Goal: Task Accomplishment & Management: Use online tool/utility

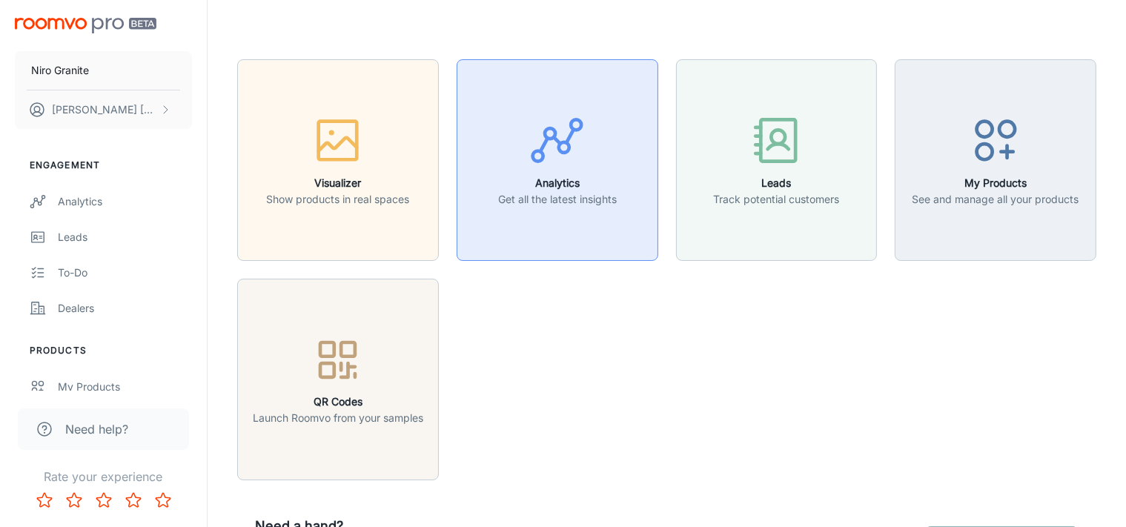
click at [565, 248] on button "Analytics Get all the latest insights" at bounding box center [557, 160] width 202 height 202
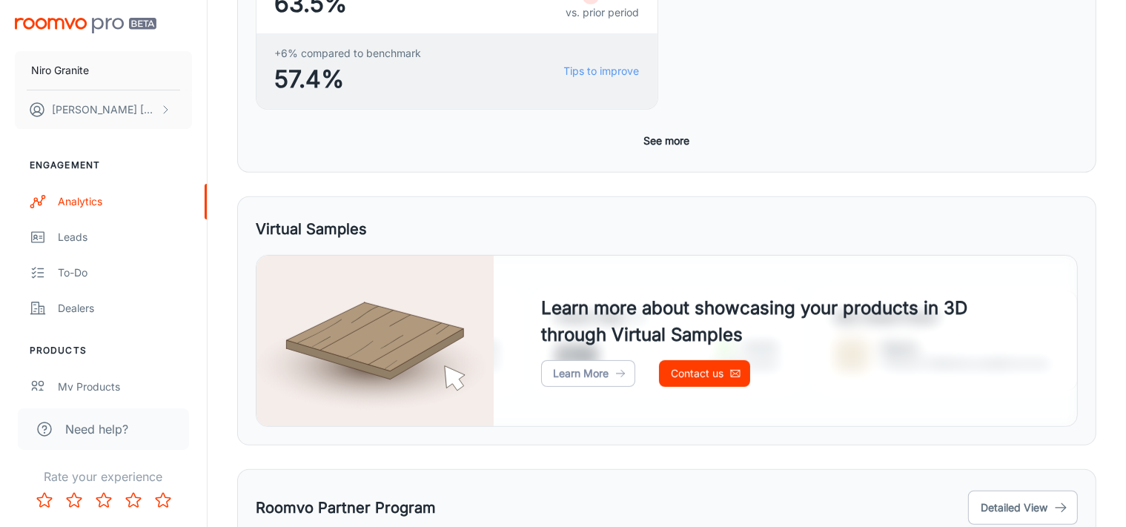
scroll to position [794, 0]
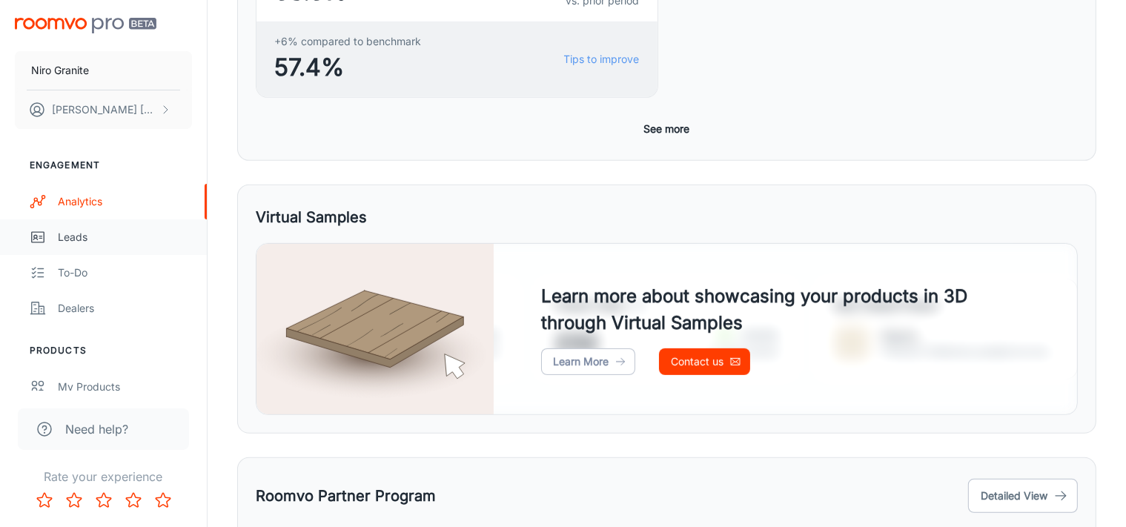
click at [125, 233] on div "Leads" at bounding box center [125, 237] width 134 height 16
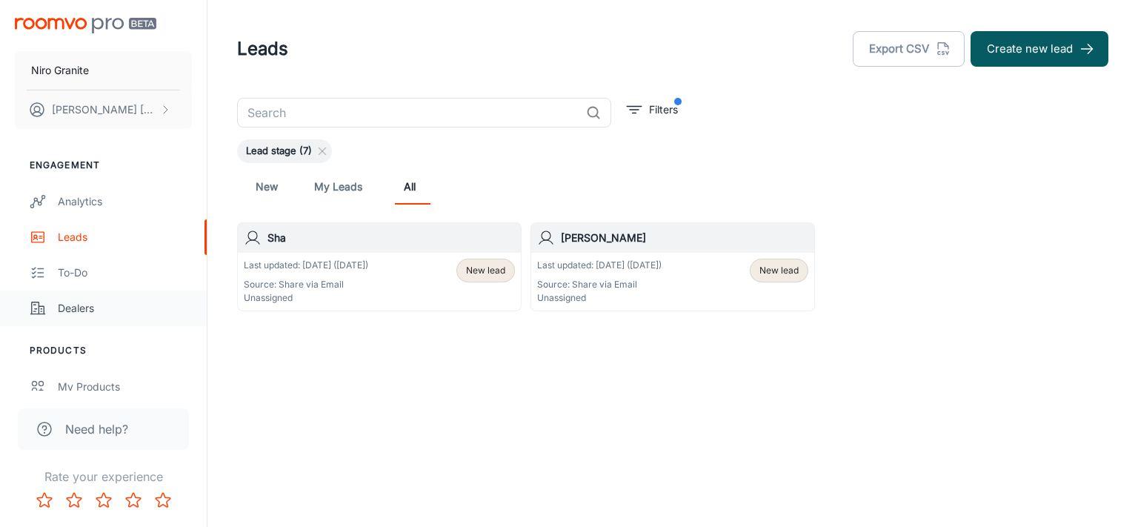
click at [131, 319] on link "Dealers" at bounding box center [103, 308] width 207 height 36
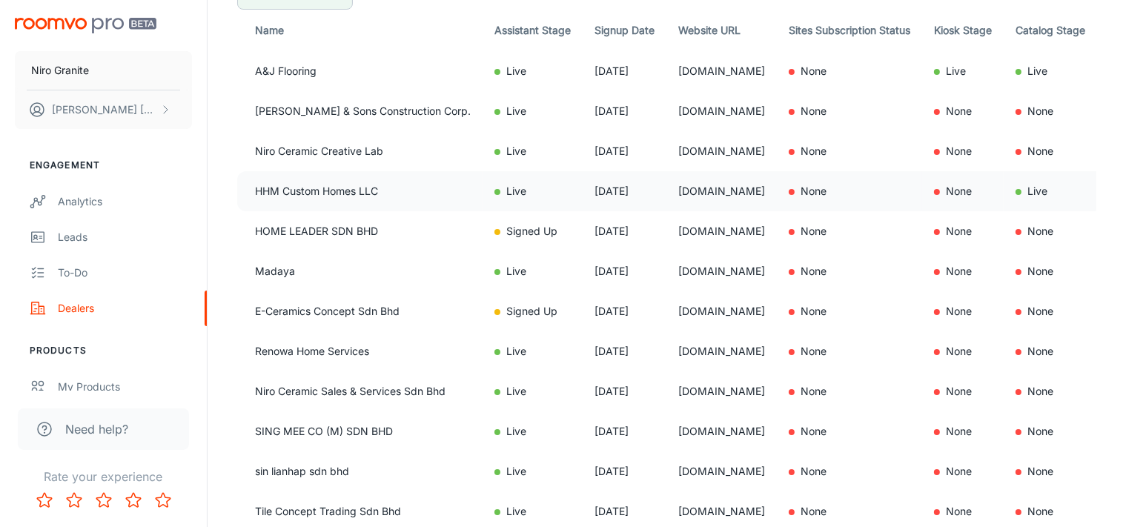
scroll to position [279, 0]
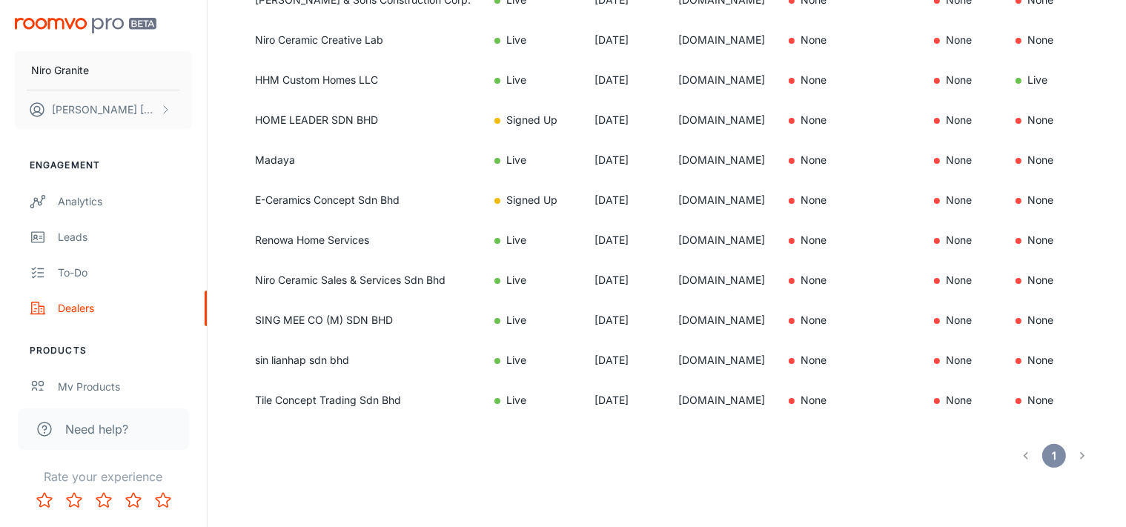
click at [1080, 462] on li "pagination navigation" at bounding box center [1082, 456] width 28 height 24
click at [1080, 456] on li "pagination navigation" at bounding box center [1082, 456] width 28 height 24
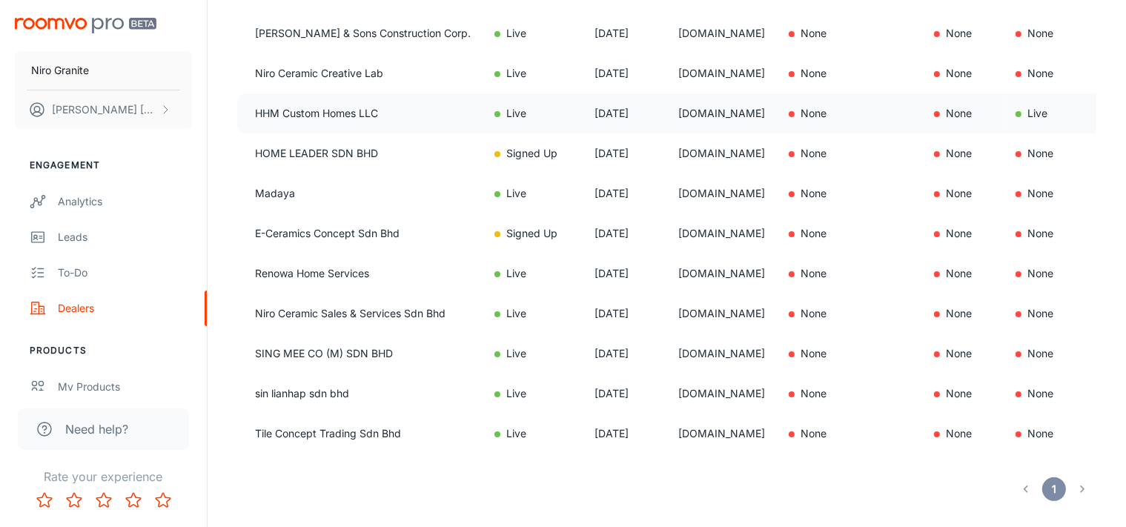
scroll to position [0, 0]
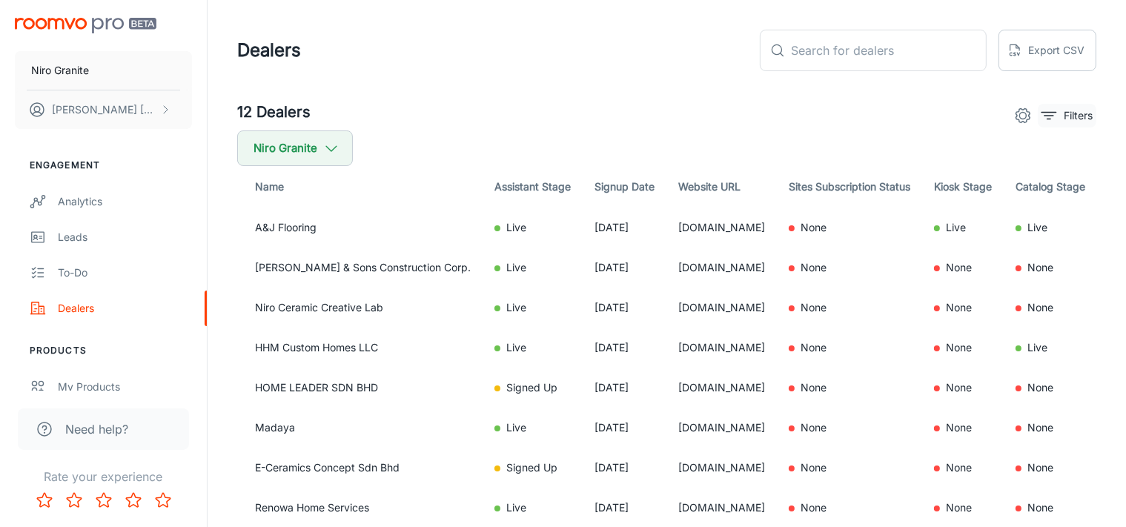
click at [1078, 114] on p "Filters" at bounding box center [1077, 115] width 29 height 16
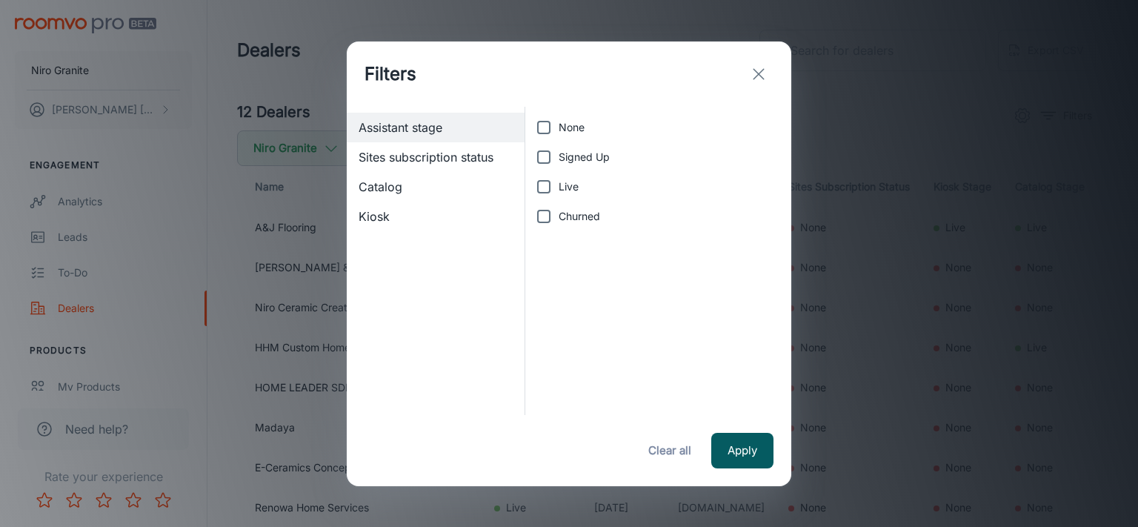
click at [760, 74] on icon "exit" at bounding box center [759, 74] width 18 height 18
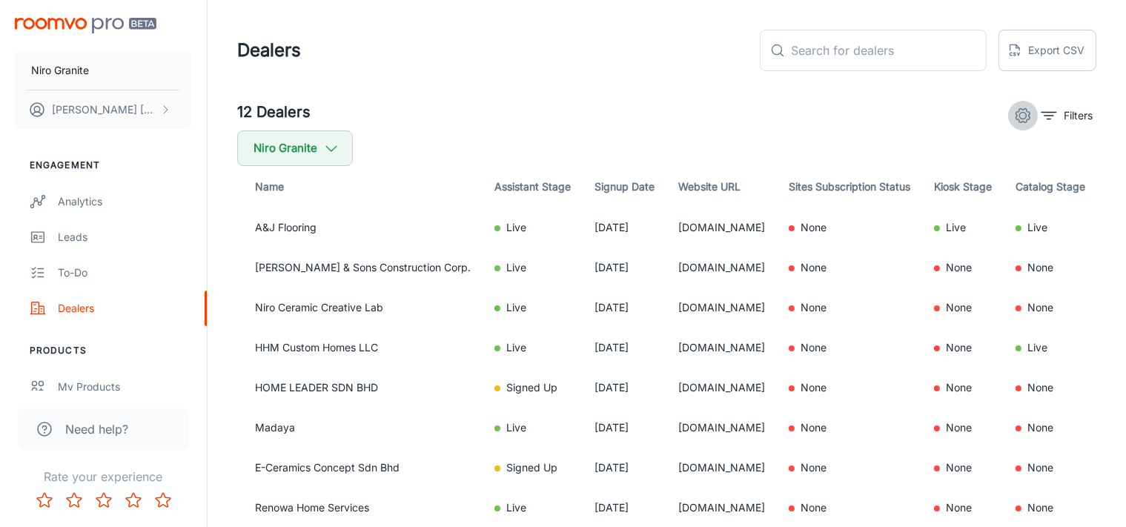
click at [1016, 116] on icon "settings" at bounding box center [1023, 116] width 14 height 14
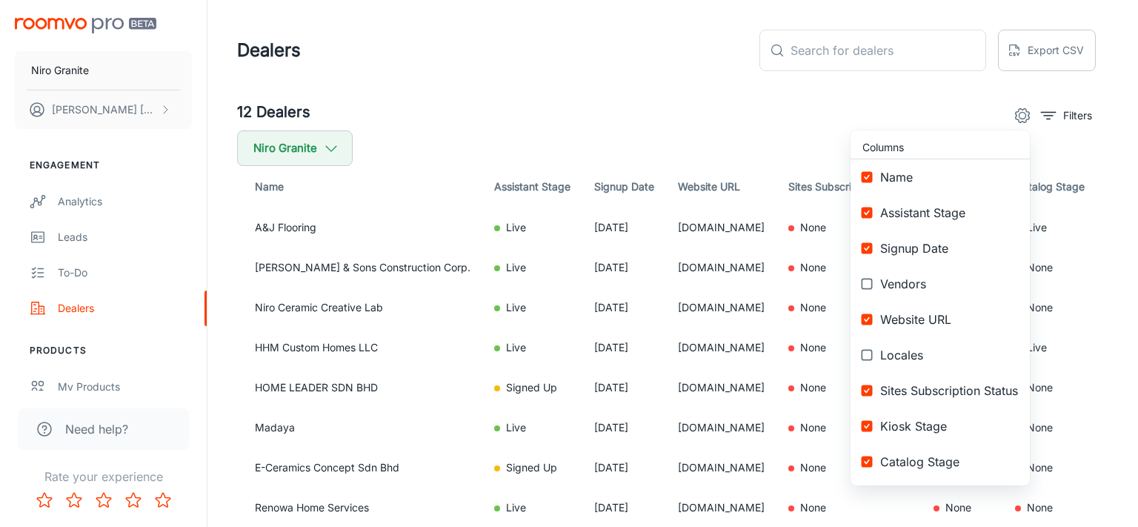
click at [921, 119] on div at bounding box center [569, 263] width 1138 height 527
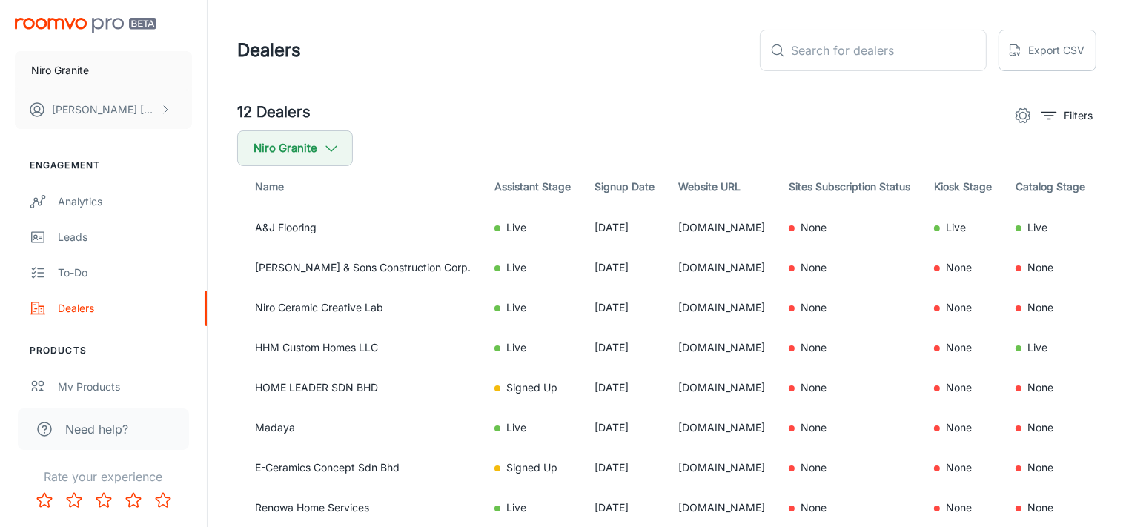
click at [1024, 113] on icon "settings" at bounding box center [1023, 116] width 18 height 18
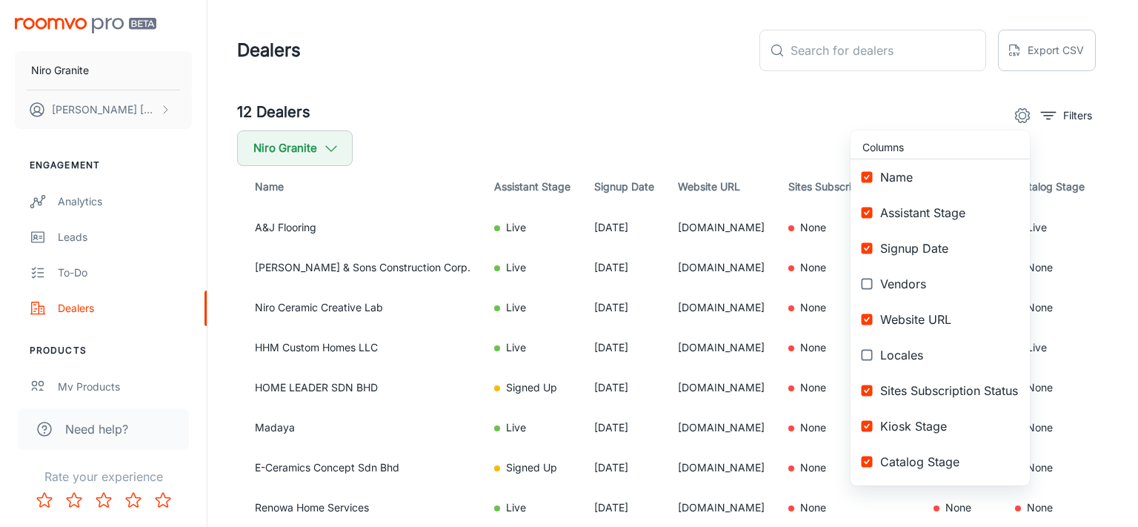
click at [882, 283] on span "Vendors" at bounding box center [949, 284] width 138 height 18
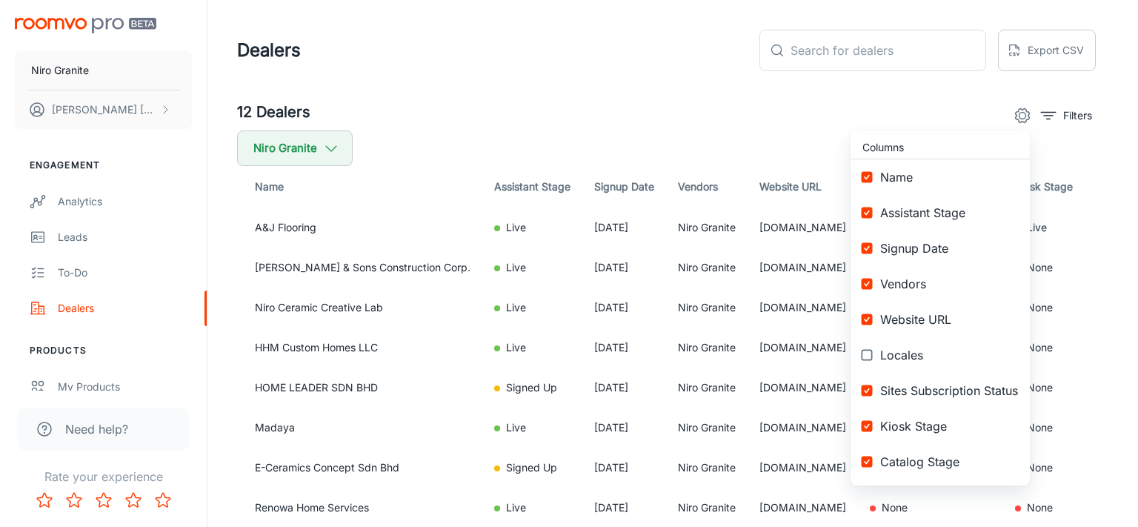
click at [882, 283] on span "Vendors" at bounding box center [949, 284] width 138 height 18
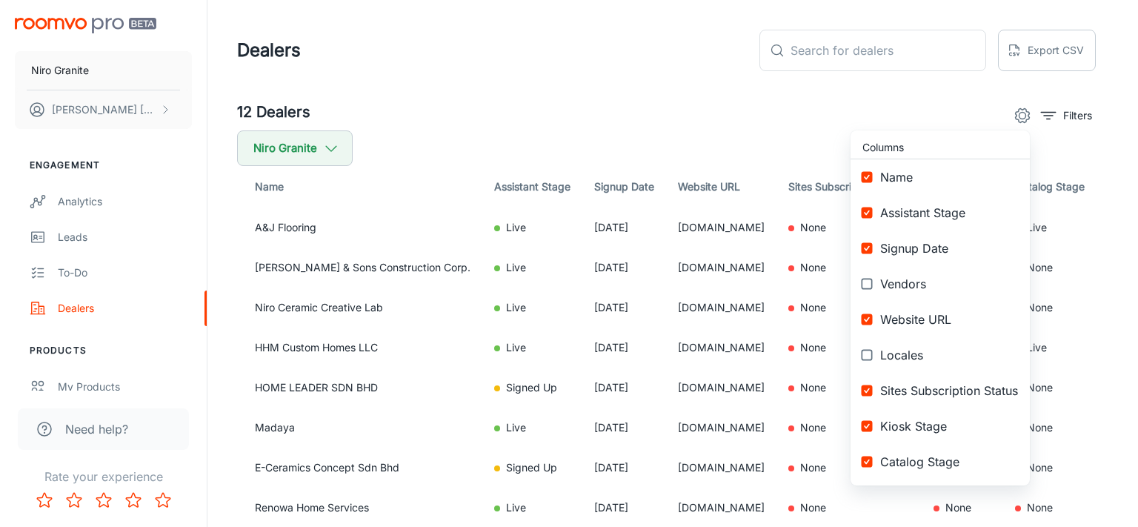
click at [882, 283] on span "Vendors" at bounding box center [949, 284] width 138 height 18
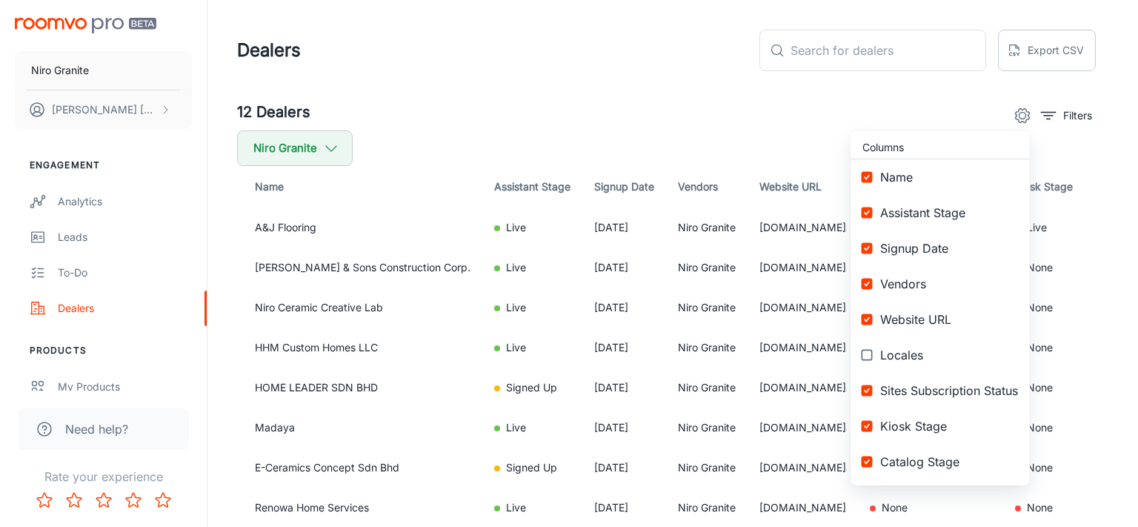
click at [882, 283] on span "Vendors" at bounding box center [949, 284] width 138 height 18
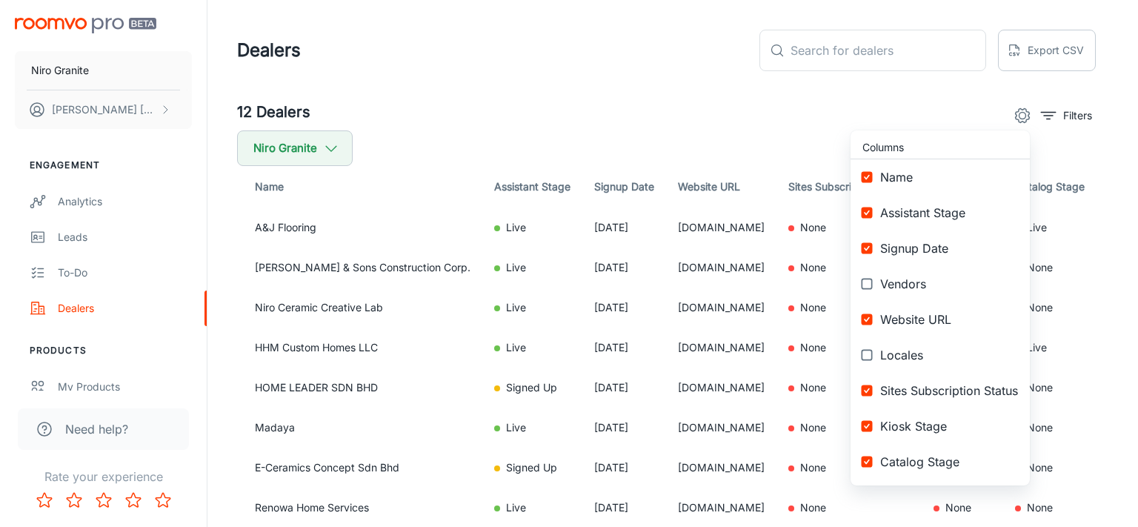
click at [882, 283] on span "Vendors" at bounding box center [949, 284] width 138 height 18
checkbox input "true"
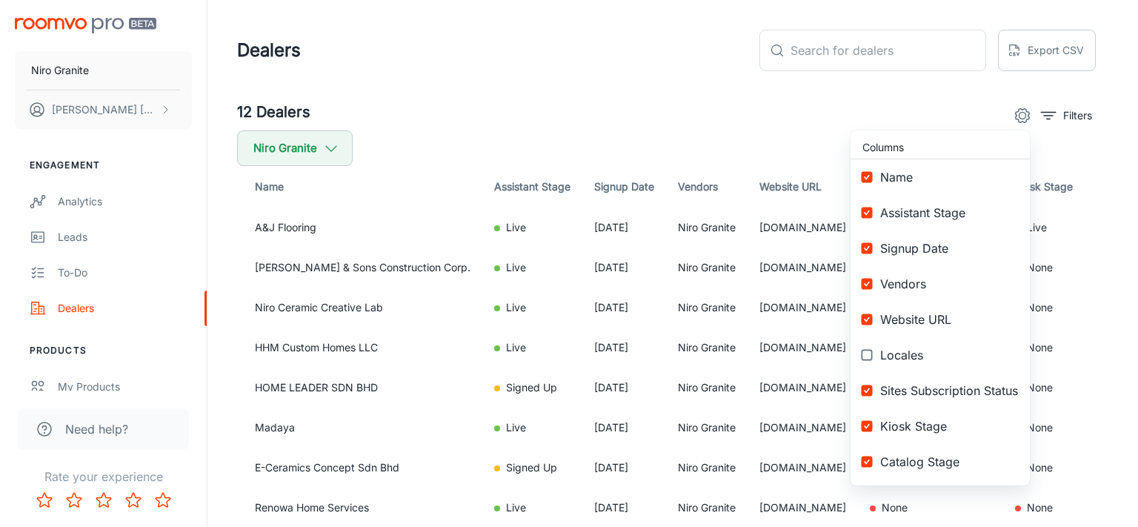
click at [903, 357] on span "Locales" at bounding box center [949, 355] width 138 height 18
checkbox input "true"
click at [801, 127] on div at bounding box center [569, 263] width 1138 height 527
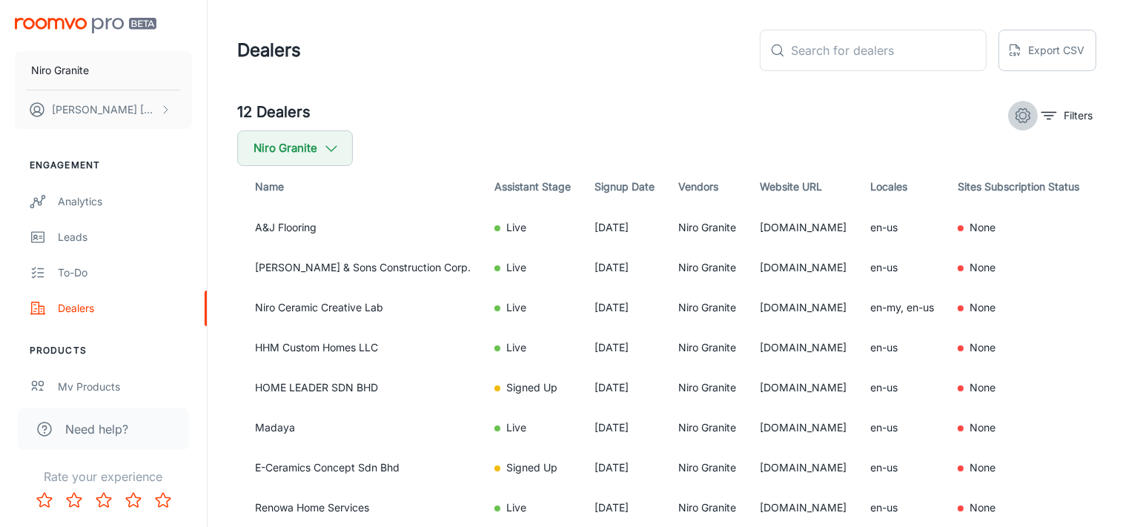
click at [1028, 114] on icon "settings" at bounding box center [1023, 116] width 18 height 18
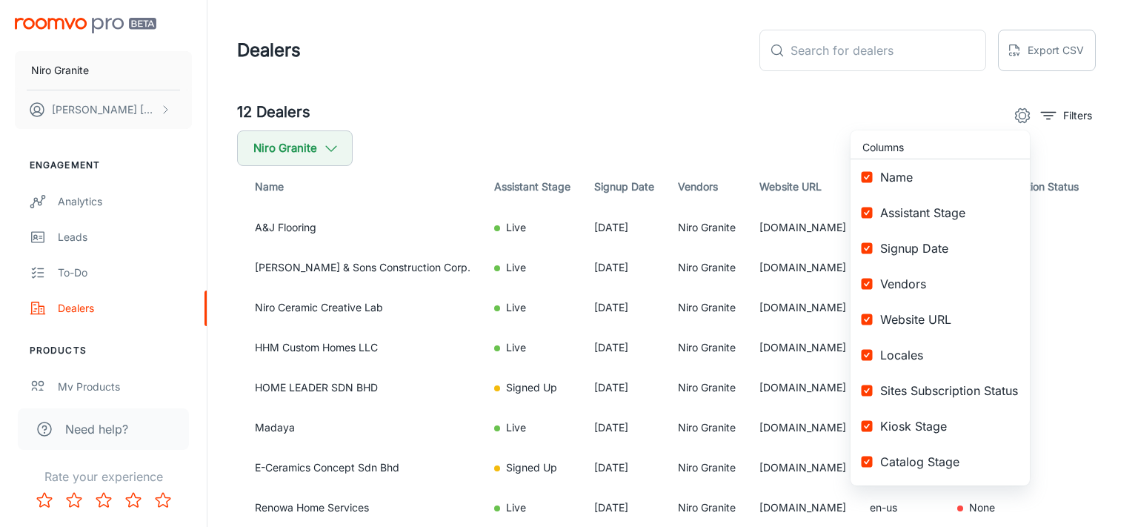
click at [900, 351] on span "Locales" at bounding box center [949, 355] width 138 height 18
checkbox input "false"
click at [779, 144] on div at bounding box center [569, 263] width 1138 height 527
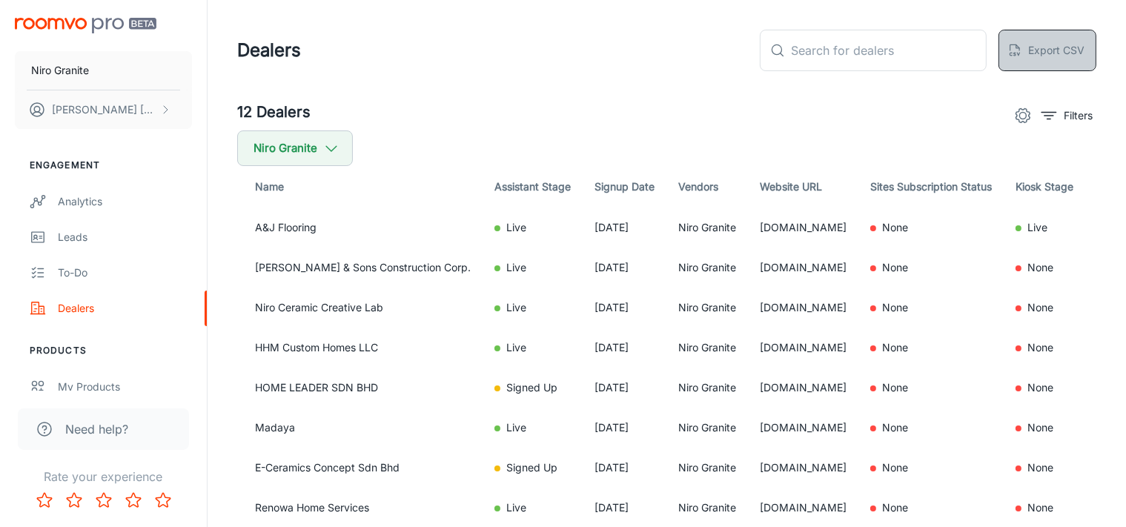
click at [1048, 55] on button "Export CSV" at bounding box center [1047, 50] width 98 height 41
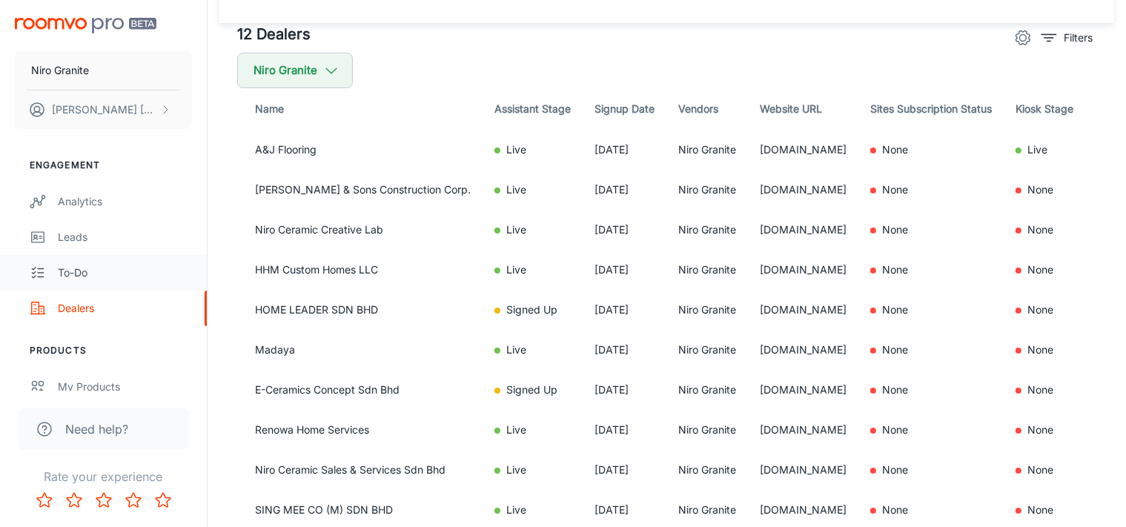
click at [95, 280] on div "To-do" at bounding box center [125, 273] width 134 height 16
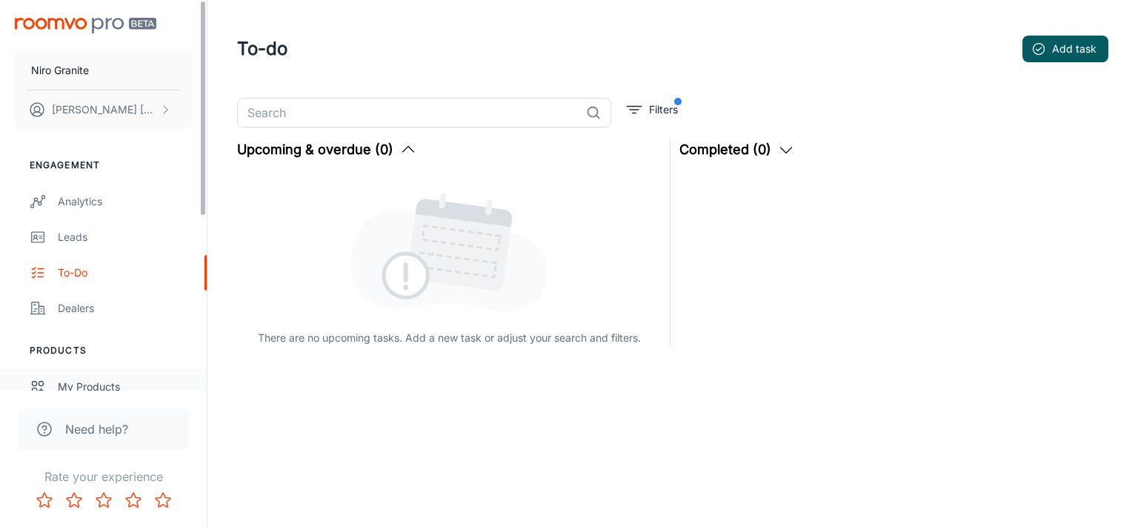
click at [111, 388] on div "My Products" at bounding box center [125, 387] width 134 height 16
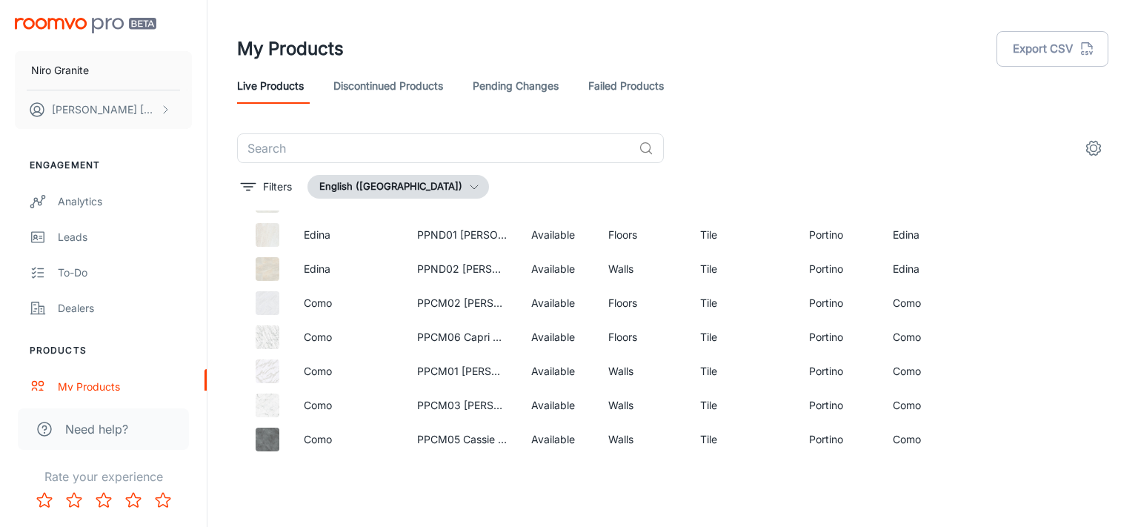
scroll to position [1132, 0]
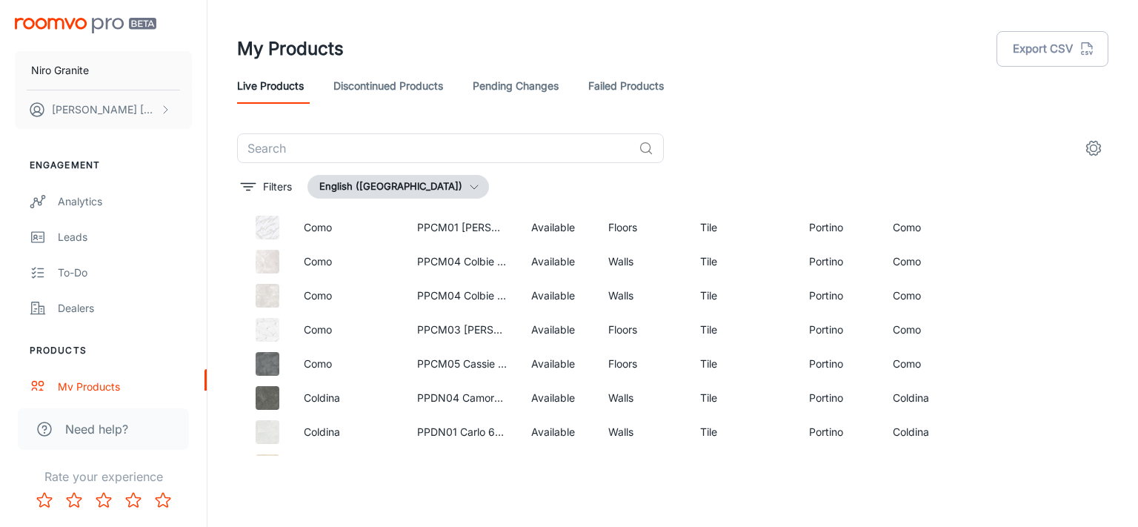
click at [431, 90] on link "Discontinued Products" at bounding box center [388, 86] width 110 height 36
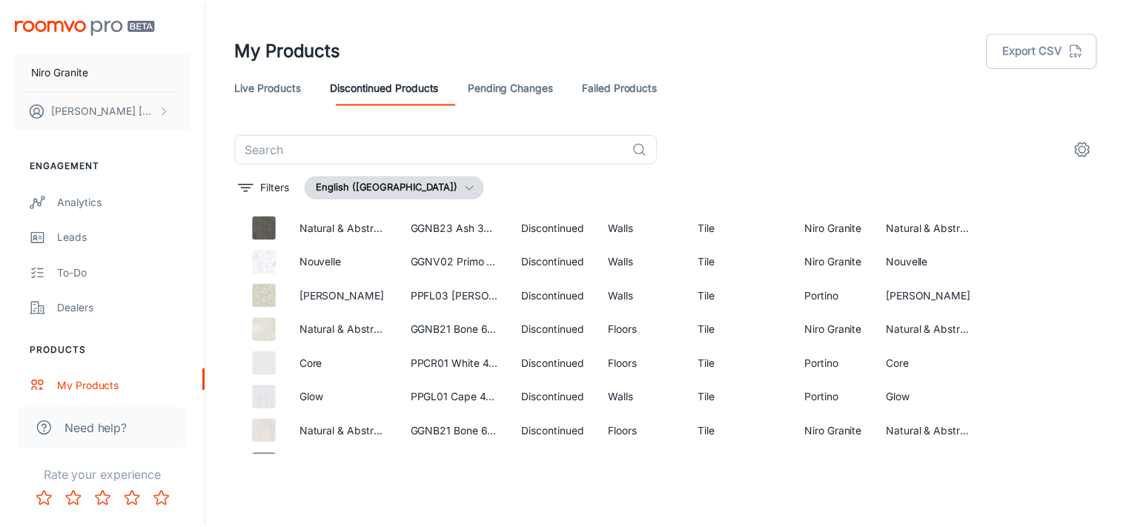
scroll to position [5922, 0]
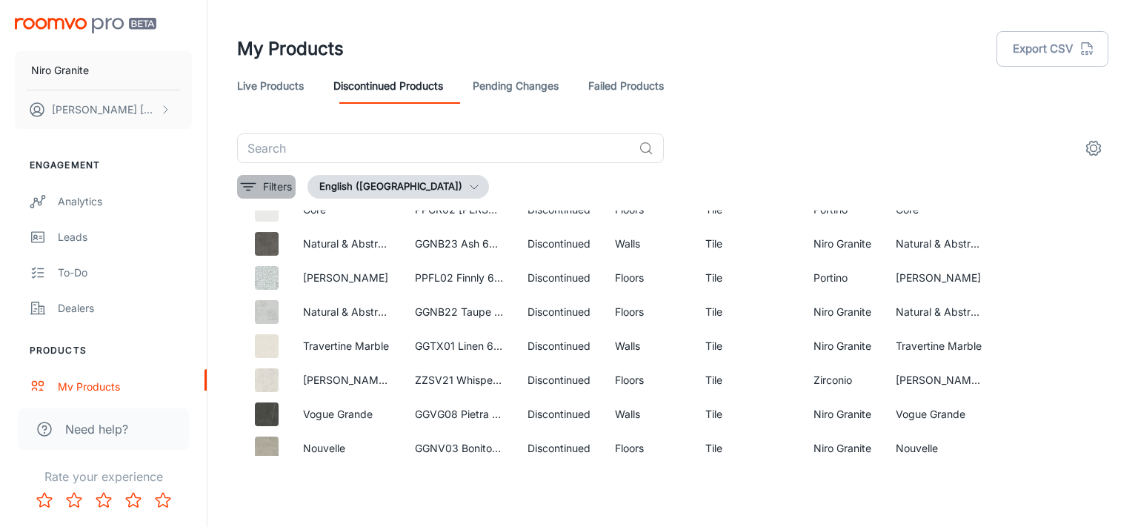
click at [242, 179] on icon "filter" at bounding box center [248, 187] width 18 height 18
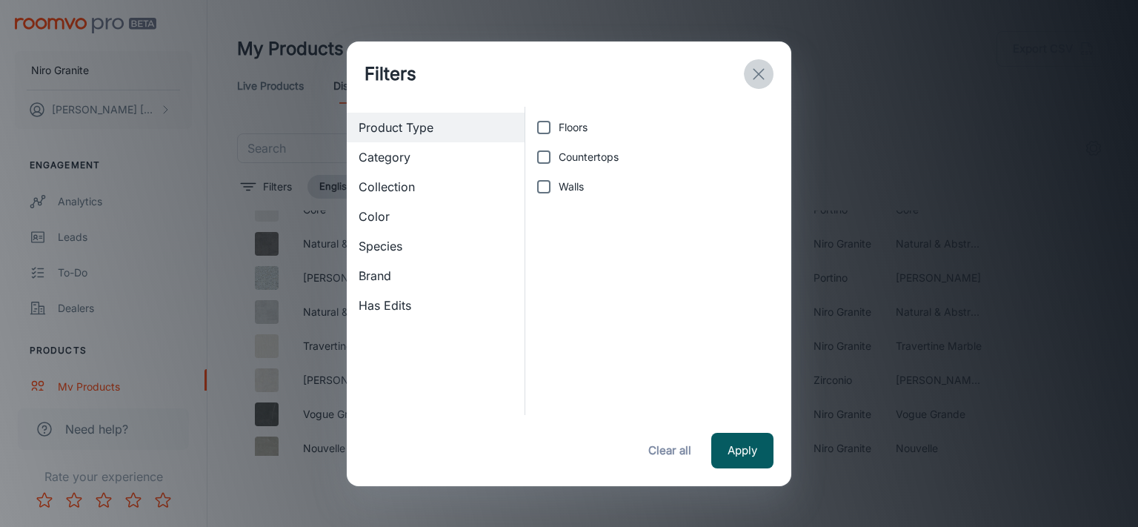
drag, startPoint x: 760, startPoint y: 70, endPoint x: 730, endPoint y: 75, distance: 30.8
click at [760, 70] on icon "exit" at bounding box center [759, 74] width 18 height 18
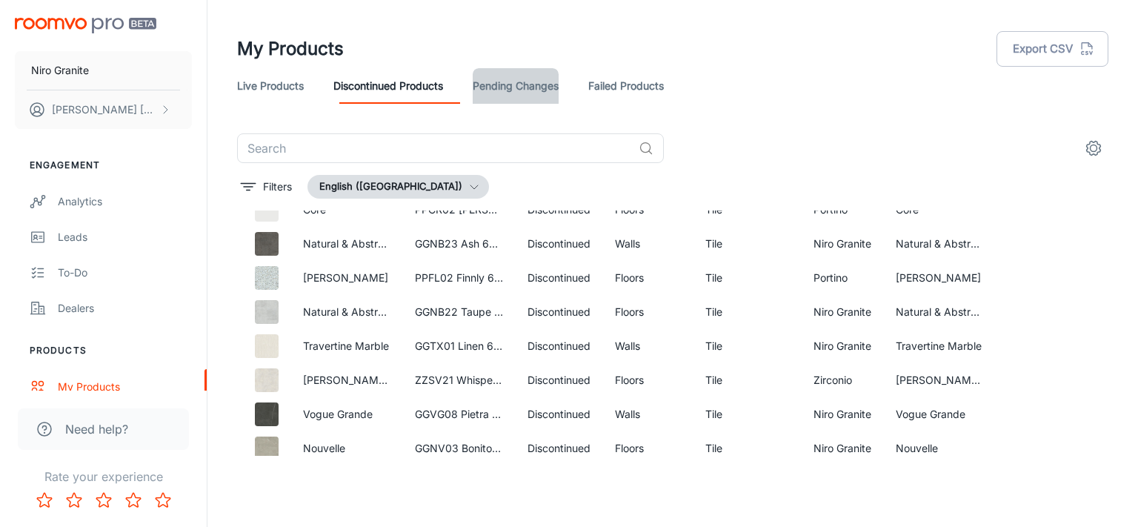
click at [539, 86] on link "Pending Changes" at bounding box center [516, 86] width 86 height 36
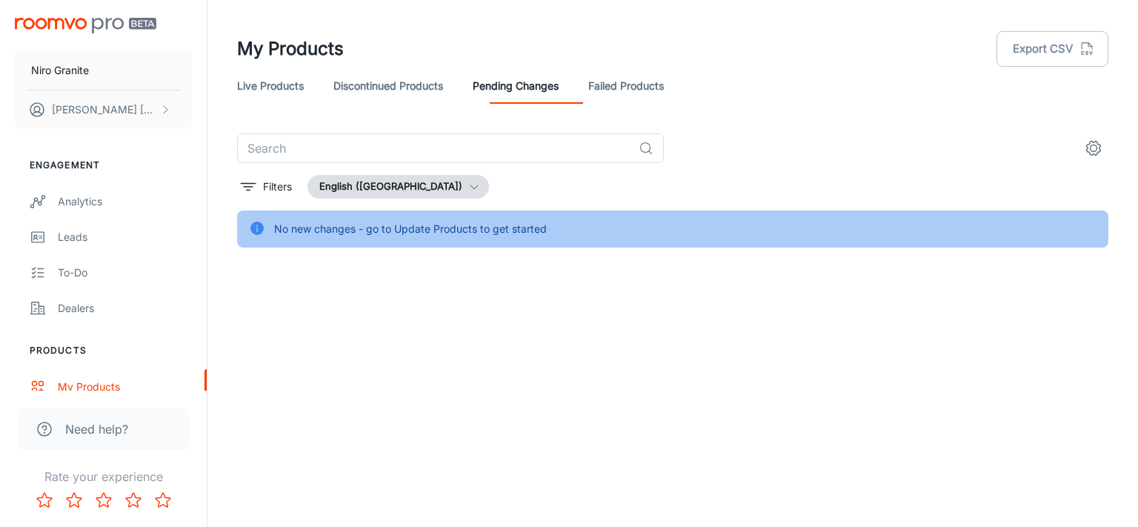
click at [636, 83] on link "Failed Products" at bounding box center [626, 86] width 76 height 36
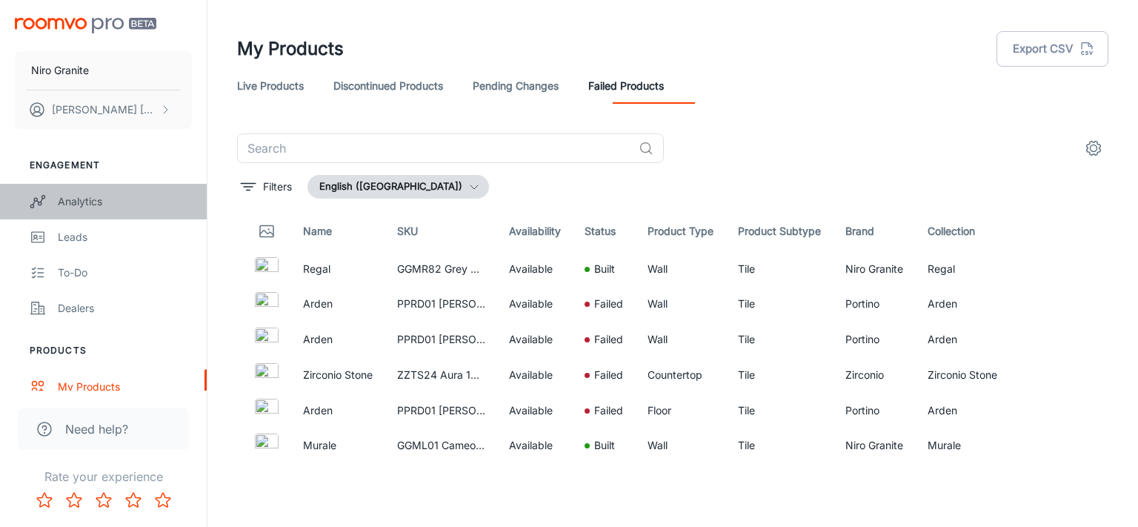
click at [101, 196] on div "Analytics" at bounding box center [125, 201] width 134 height 16
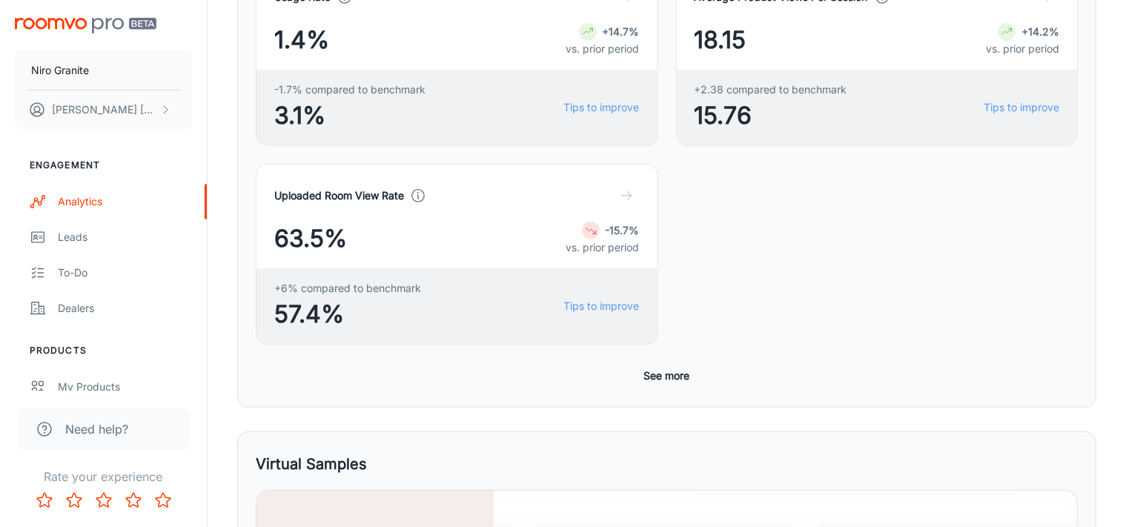
scroll to position [794, 0]
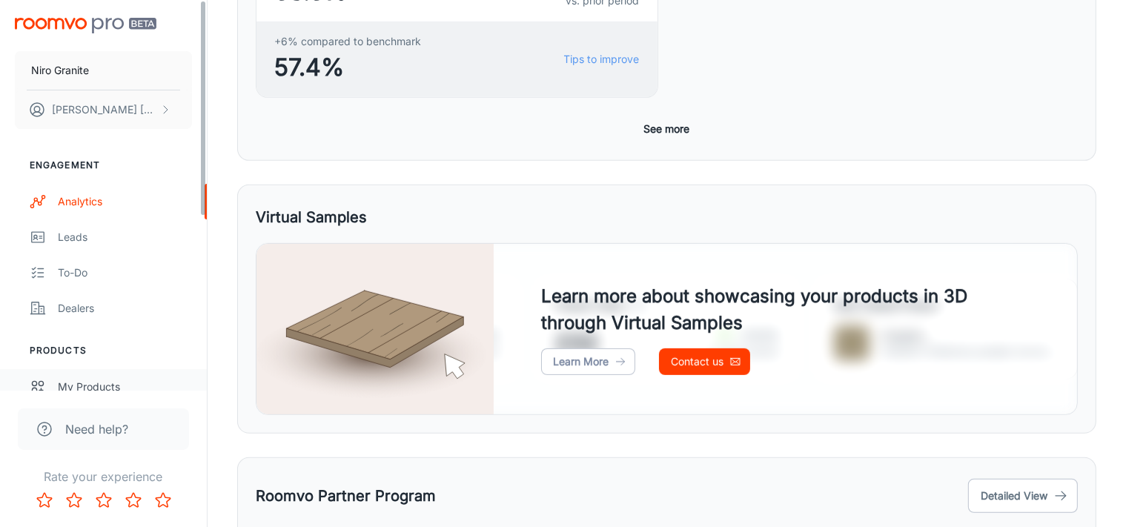
click at [90, 373] on link "My Products" at bounding box center [103, 387] width 207 height 36
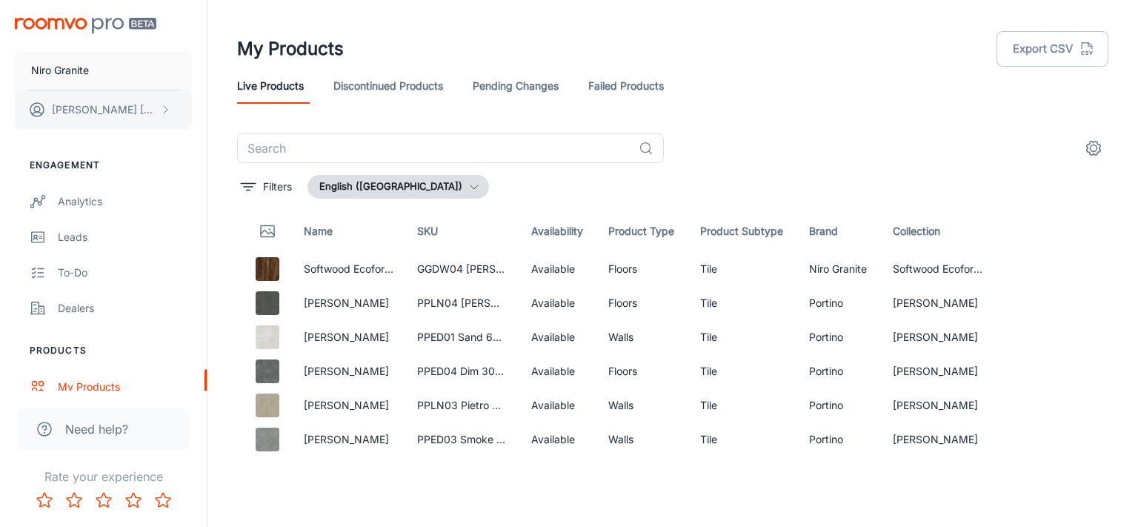
click at [116, 112] on button "[PERSON_NAME]" at bounding box center [103, 109] width 177 height 39
click at [250, 138] on li "Log out" at bounding box center [231, 134] width 79 height 25
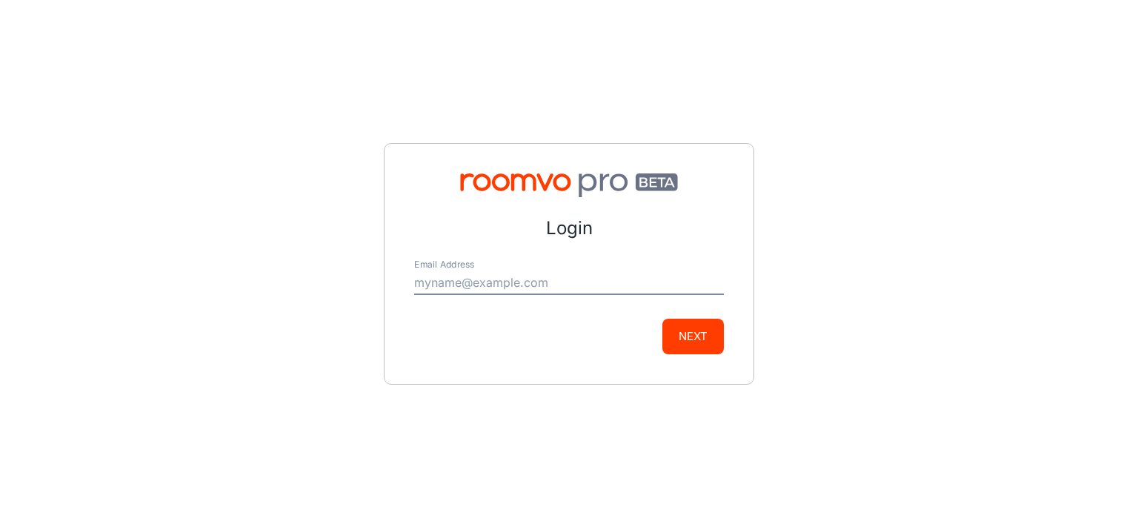
click at [549, 284] on input "Email Address" at bounding box center [569, 283] width 310 height 24
type input "[PERSON_NAME][EMAIL_ADDRESS][PERSON_NAME][DOMAIN_NAME]"
click at [716, 342] on button "Next" at bounding box center [693, 337] width 62 height 36
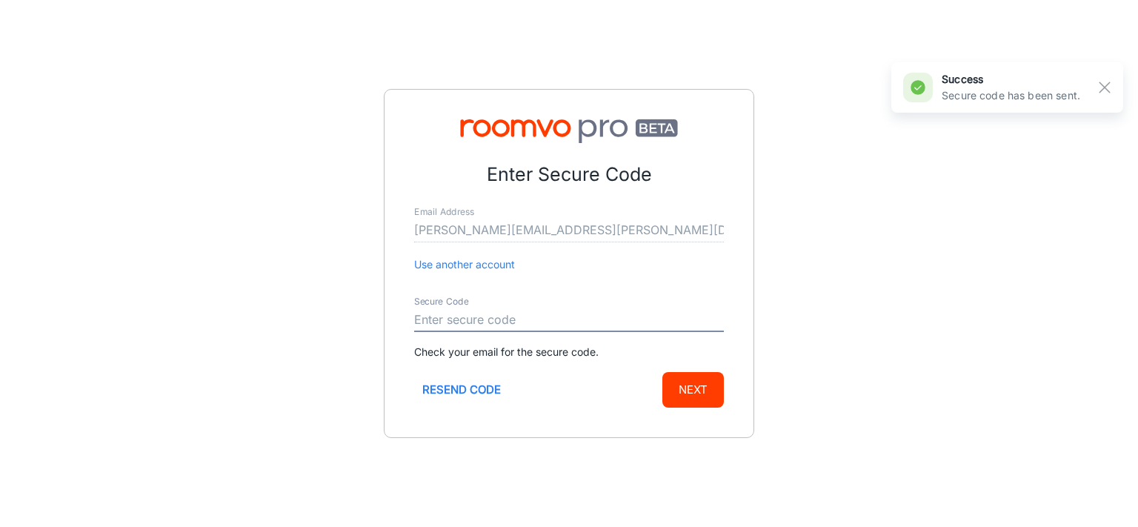
click at [471, 310] on input "Secure Code" at bounding box center [569, 320] width 310 height 24
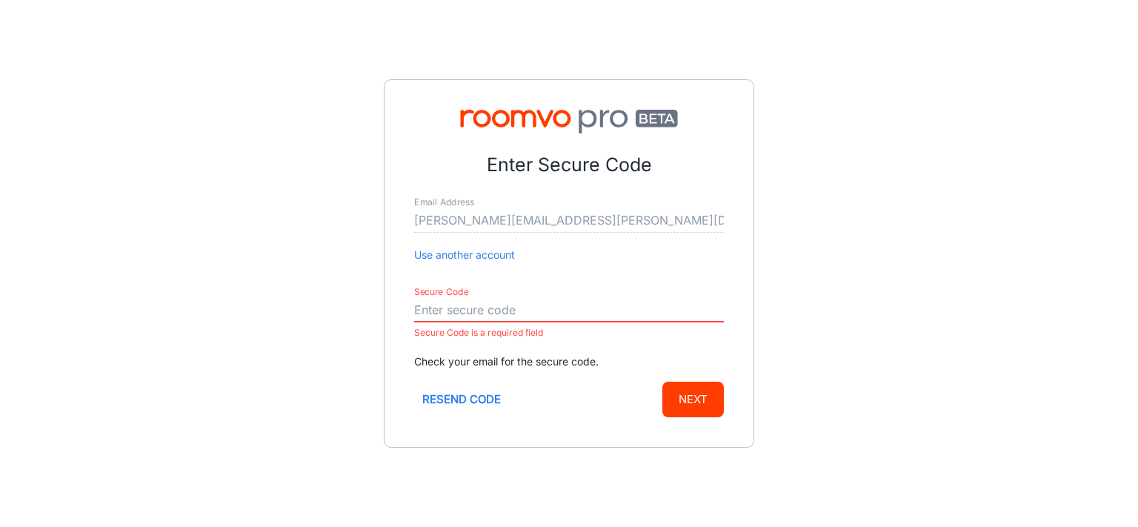
click at [446, 310] on input "Secure Code" at bounding box center [569, 311] width 310 height 24
paste input "386724"
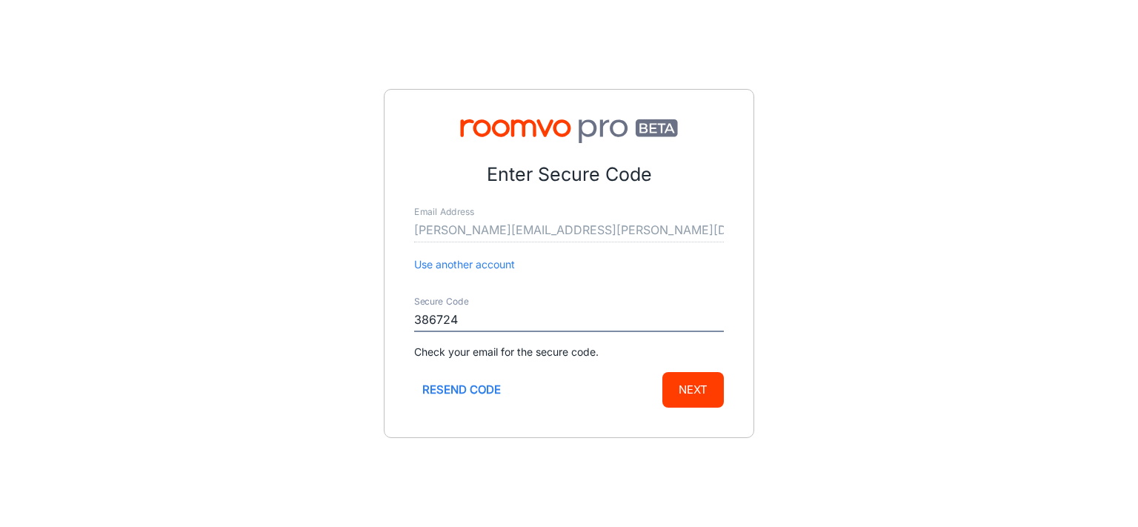
type input "386724"
click at [705, 383] on button "Next" at bounding box center [693, 390] width 62 height 36
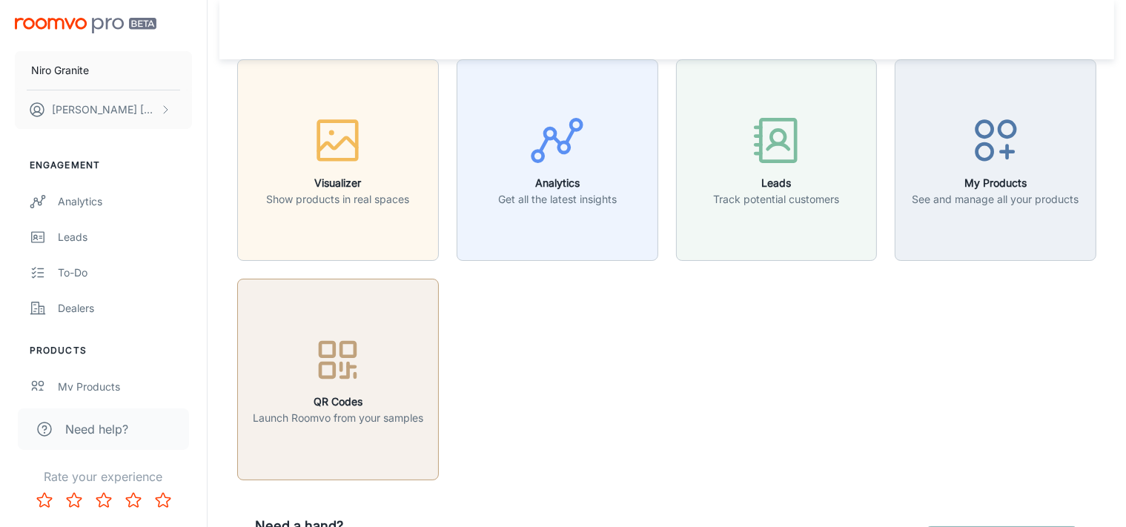
scroll to position [102, 0]
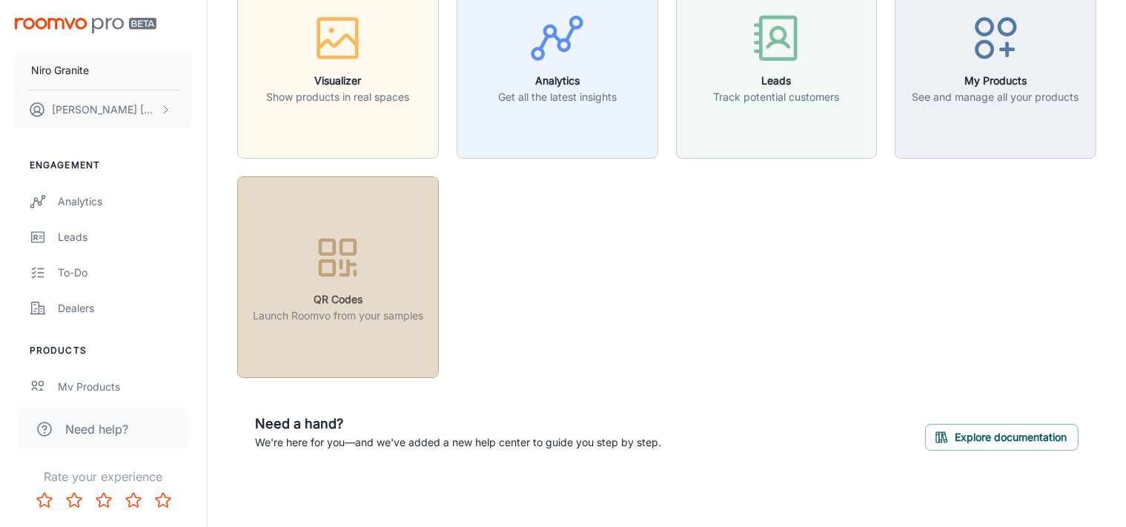
click at [370, 333] on button "QR Codes Launch Roomvo from your samples" at bounding box center [338, 277] width 202 height 202
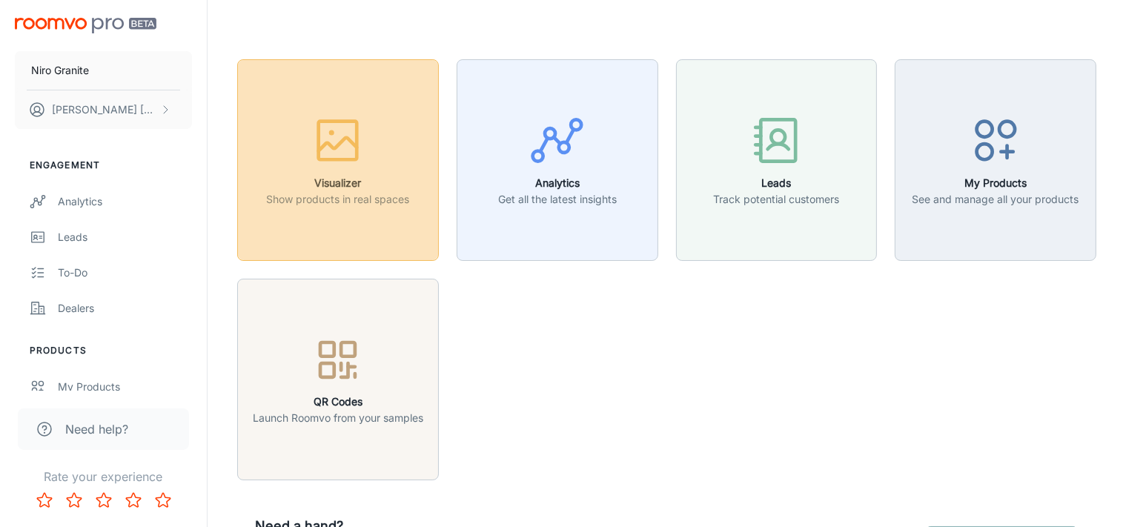
click at [345, 241] on button "Visualizer Show products in real spaces" at bounding box center [338, 160] width 202 height 202
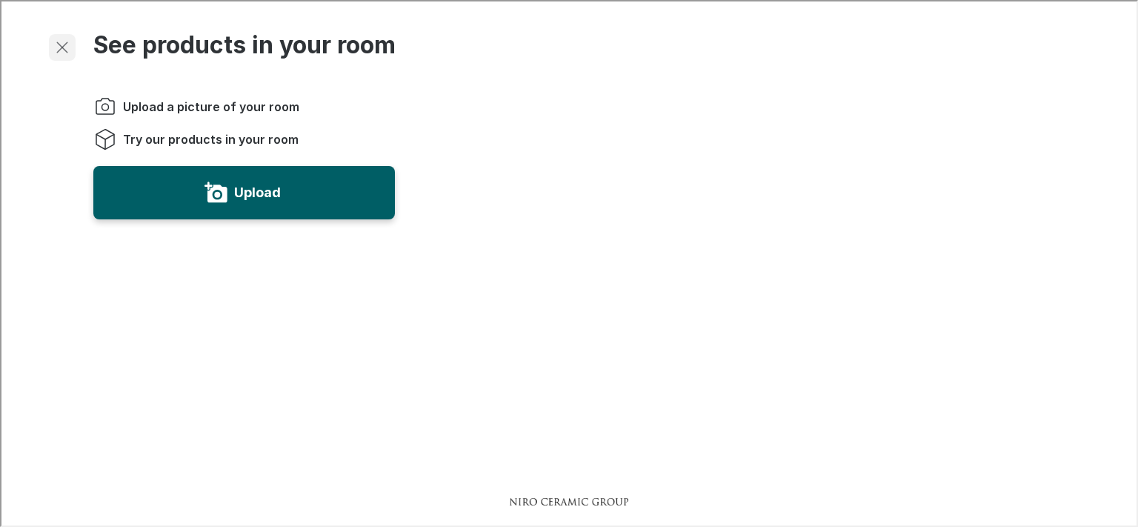
click at [64, 50] on line "Exit visualizer" at bounding box center [61, 46] width 10 height 10
